Goal: Information Seeking & Learning: Learn about a topic

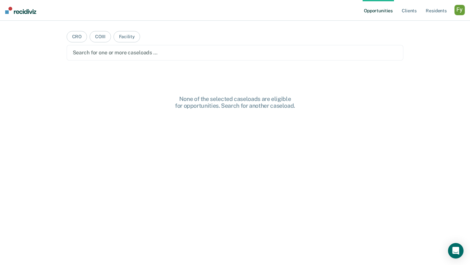
click at [460, 11] on div "button" at bounding box center [460, 10] width 10 height 10
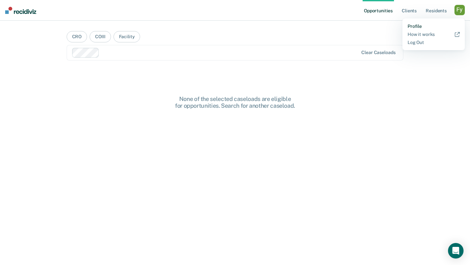
click at [416, 26] on link "Profile" at bounding box center [434, 27] width 52 height 6
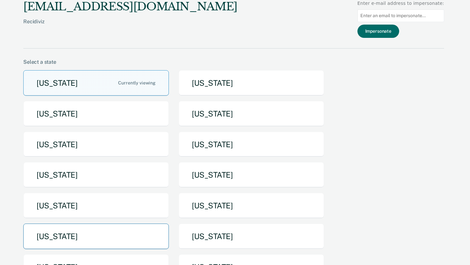
click at [130, 238] on button "[US_STATE]" at bounding box center [96, 237] width 146 height 26
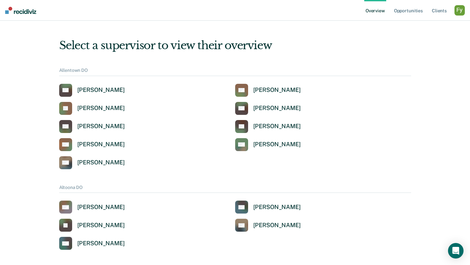
click at [463, 12] on div "button" at bounding box center [460, 10] width 10 height 10
click at [418, 26] on link "Profile" at bounding box center [434, 26] width 52 height 6
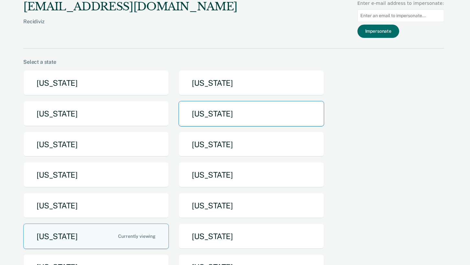
click at [213, 118] on button "Idaho" at bounding box center [252, 114] width 146 height 26
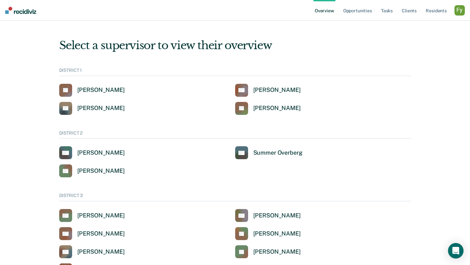
click at [455, 10] on div "button" at bounding box center [460, 10] width 10 height 10
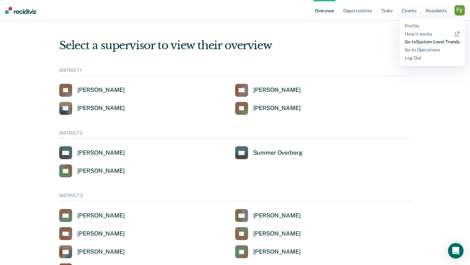
click at [421, 43] on link "Go to System-Level Trends" at bounding box center [432, 42] width 55 height 6
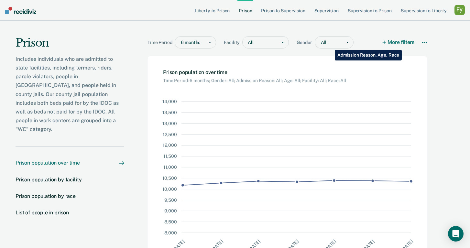
click at [397, 45] on button "More filters" at bounding box center [399, 42] width 32 height 12
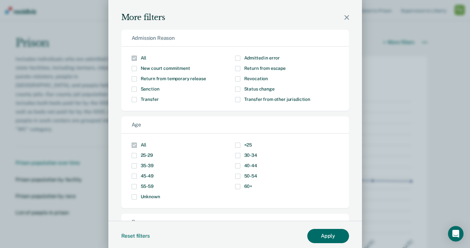
click at [346, 17] on icon "Modal" at bounding box center [347, 17] width 5 height 5
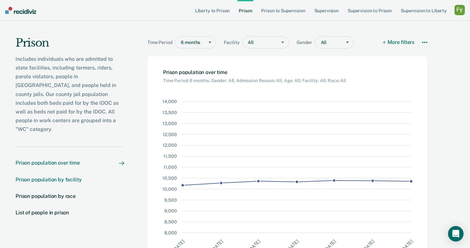
click at [25, 177] on div "Prison population by facility" at bounding box center [49, 180] width 66 height 6
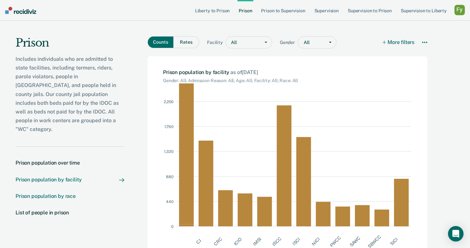
click at [25, 193] on div "Prison population by race" at bounding box center [46, 196] width 60 height 6
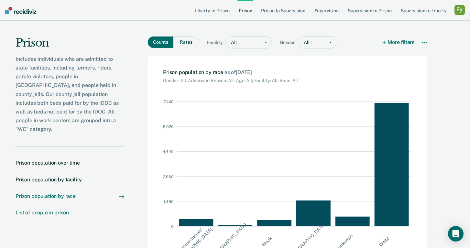
click at [22, 210] on div "List of people in prison" at bounding box center [42, 213] width 53 height 6
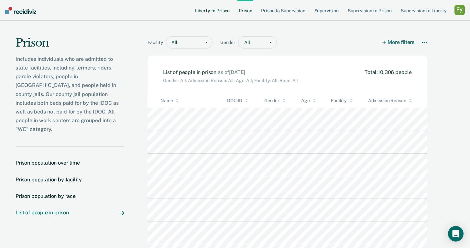
scroll to position [168, 356]
click at [214, 10] on link "Liberty to Prison" at bounding box center [213, 10] width 38 height 21
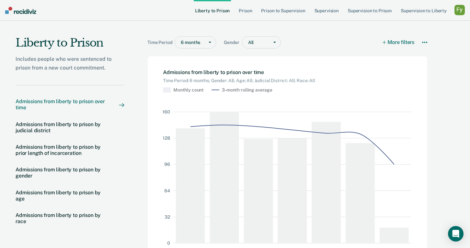
click at [21, 102] on div "Admissions from liberty to prison over time" at bounding box center [61, 104] width 91 height 12
click at [22, 131] on div "Admissions from liberty to prison by judicial district" at bounding box center [61, 127] width 91 height 12
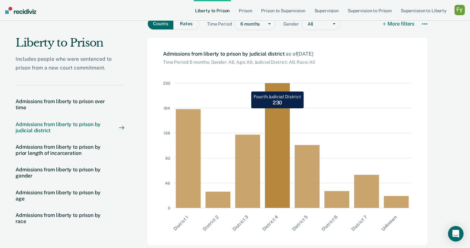
scroll to position [38, 0]
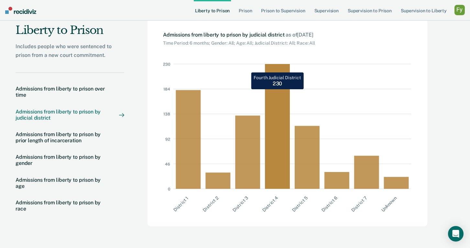
click at [276, 90] on rect at bounding box center [280, 126] width 30 height 125
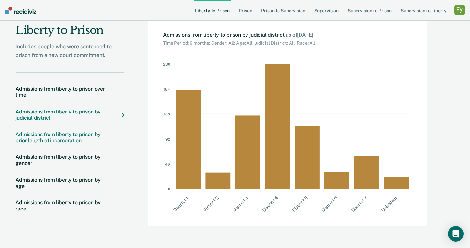
click at [28, 138] on div "Admissions from liberty to prison by prior length of incarceration" at bounding box center [61, 137] width 91 height 12
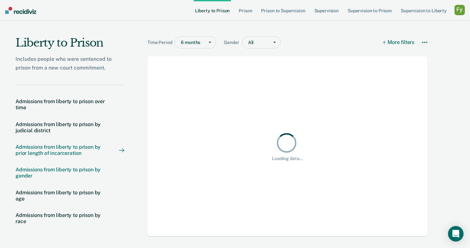
click at [21, 174] on div "Admissions from liberty to prison by gender" at bounding box center [61, 173] width 91 height 12
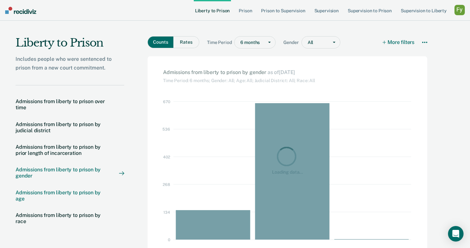
click at [21, 191] on div "Admissions from liberty to prison by age" at bounding box center [61, 196] width 91 height 12
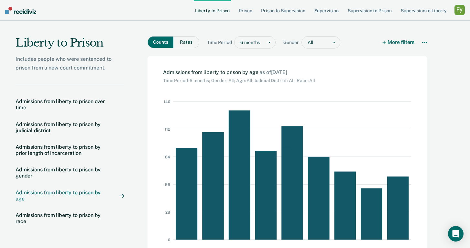
click at [25, 212] on nav "Admissions from liberty to prison over time Admissions from liberty to prison b…" at bounding box center [70, 165] width 109 height 160
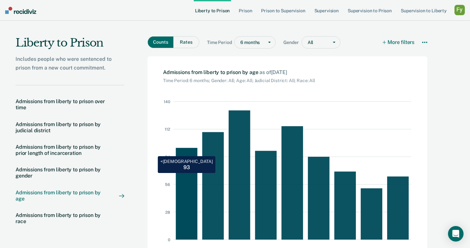
scroll to position [38, 0]
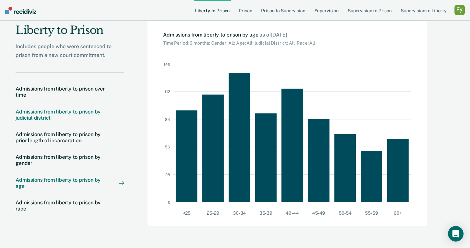
click at [26, 113] on div "Admissions from liberty to prison by judicial district" at bounding box center [61, 114] width 91 height 12
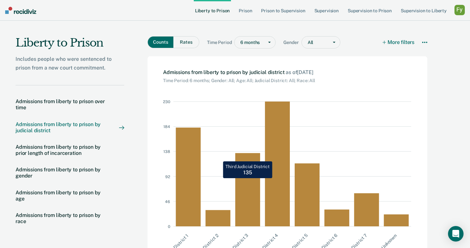
scroll to position [38, 0]
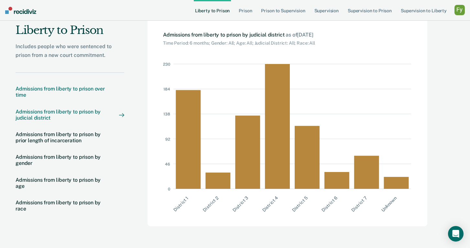
click at [18, 95] on div "Admissions from liberty to prison over time" at bounding box center [61, 92] width 91 height 12
